Goal: Information Seeking & Learning: Understand process/instructions

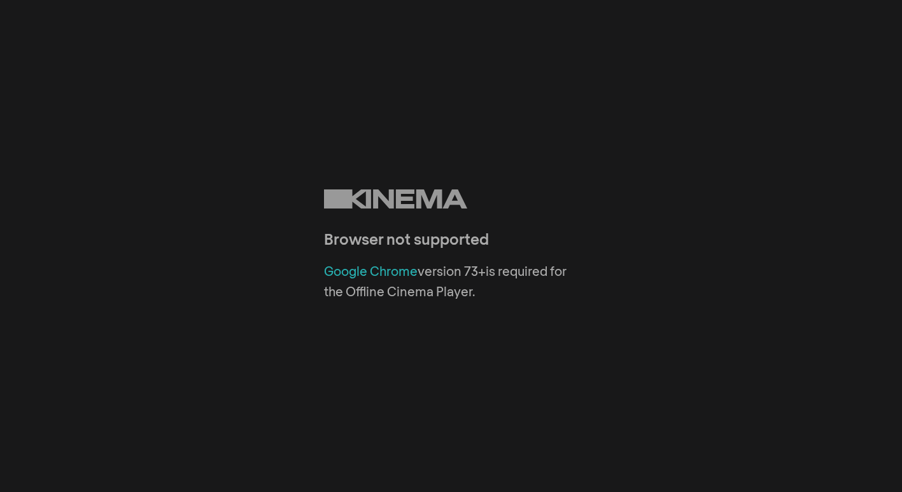
click at [398, 272] on link "Google Chrome" at bounding box center [371, 272] width 94 height 13
click at [394, 277] on link "Google Chrome" at bounding box center [371, 272] width 94 height 13
drag, startPoint x: 489, startPoint y: 272, endPoint x: 321, endPoint y: 275, distance: 167.3
click at [321, 275] on div "Browser not supported Google Chrome version 73+ is required for the Offline Cin…" at bounding box center [451, 246] width 902 height 492
copy div "Google Chrome version 73+"
